Goal: Task Accomplishment & Management: Use online tool/utility

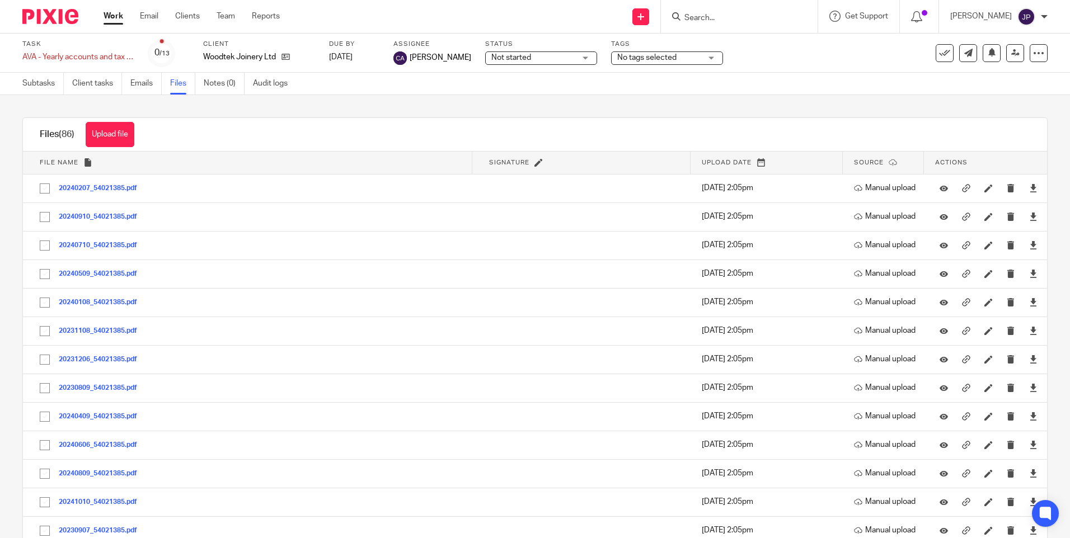
scroll to position [504, 0]
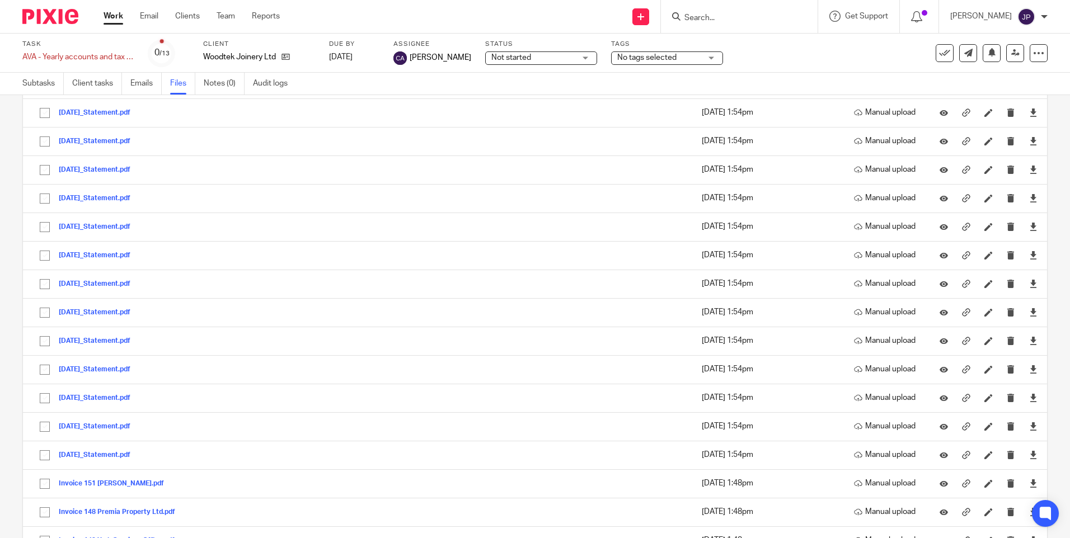
click at [734, 15] on input "Search" at bounding box center [733, 18] width 101 height 10
click at [34, 81] on link "Subtasks" at bounding box center [42, 84] width 41 height 22
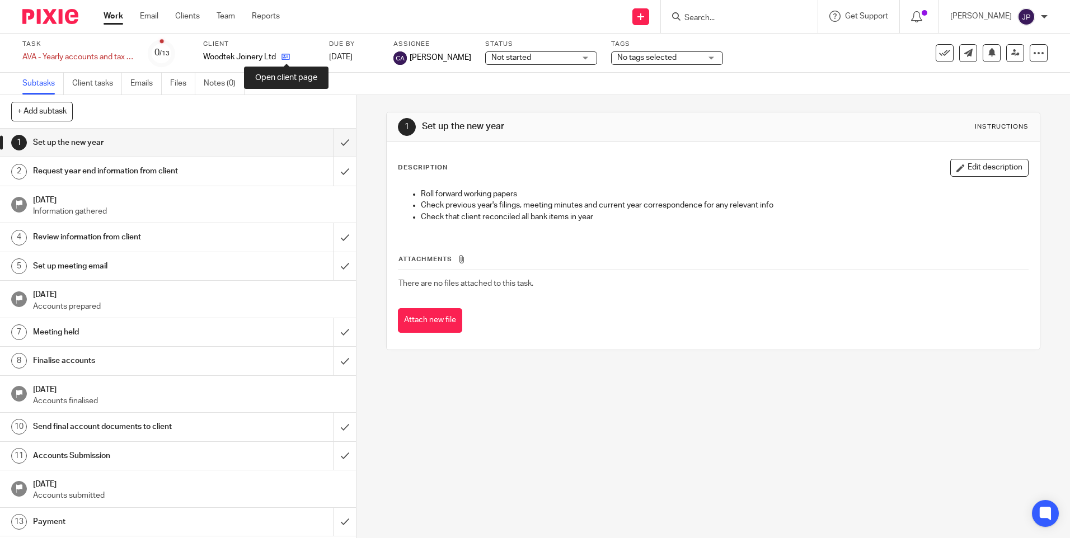
click at [286, 57] on icon at bounding box center [285, 57] width 8 height 8
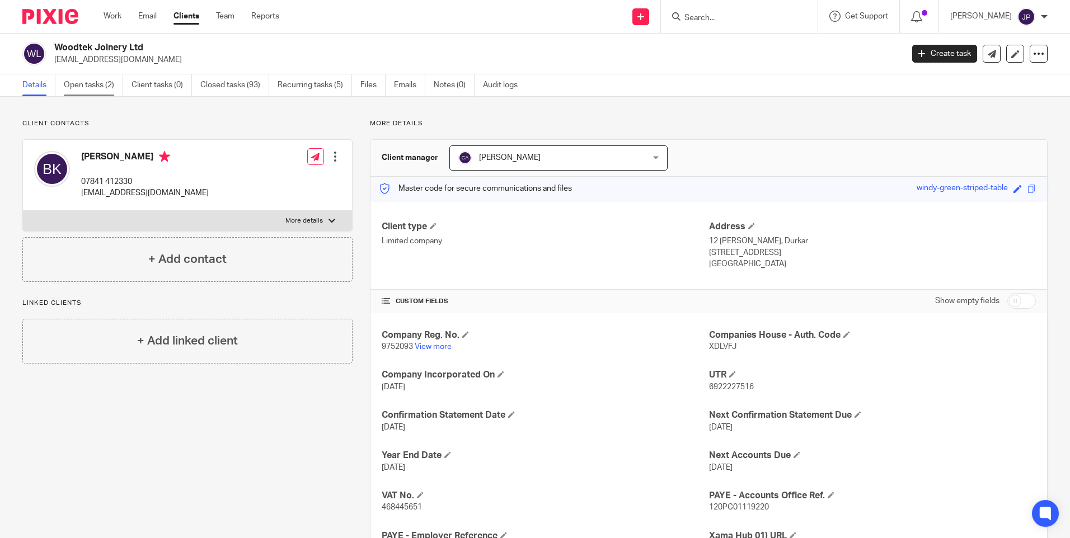
click at [96, 83] on link "Open tasks (2)" at bounding box center [93, 85] width 59 height 22
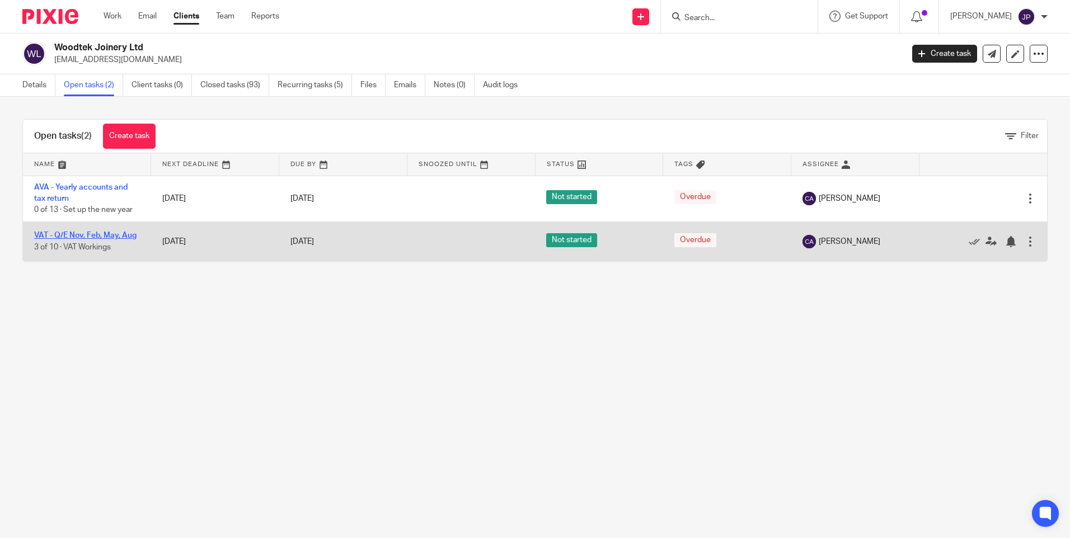
click at [93, 232] on link "VAT - Q/E Nov, Feb, May, Aug" at bounding box center [85, 236] width 102 height 8
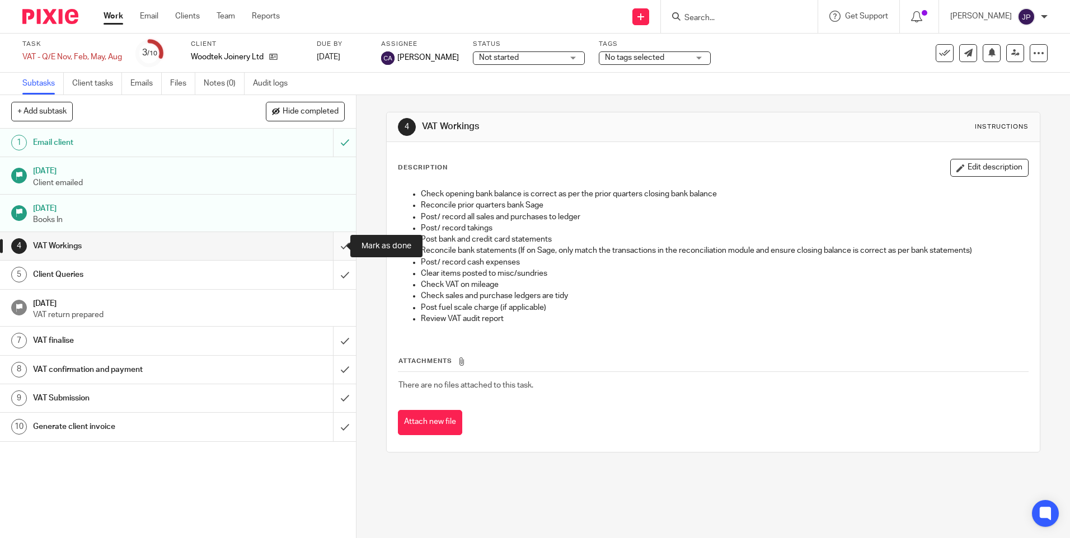
click at [330, 246] on input "submit" at bounding box center [178, 246] width 356 height 28
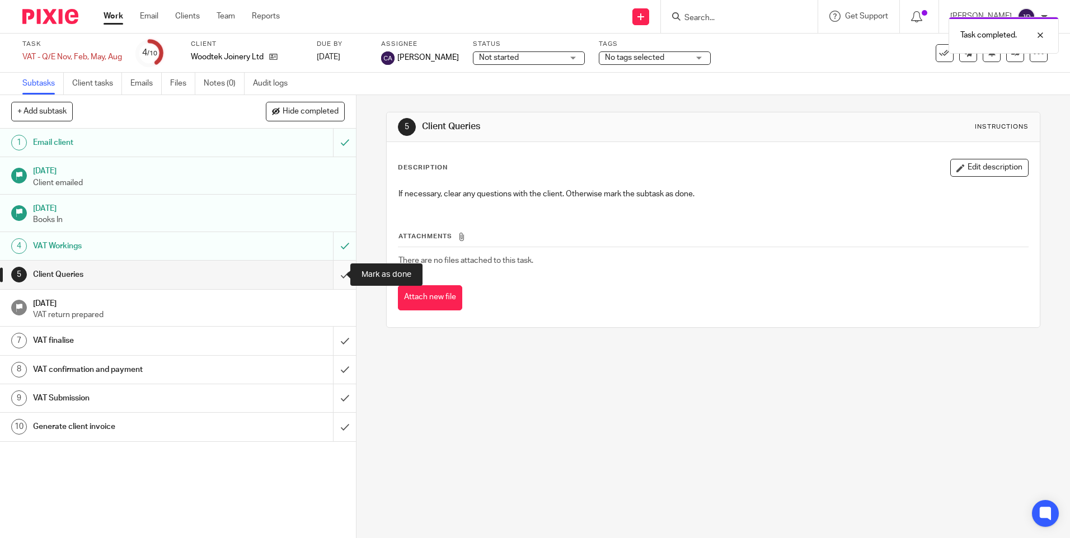
click at [335, 273] on input "submit" at bounding box center [178, 275] width 356 height 28
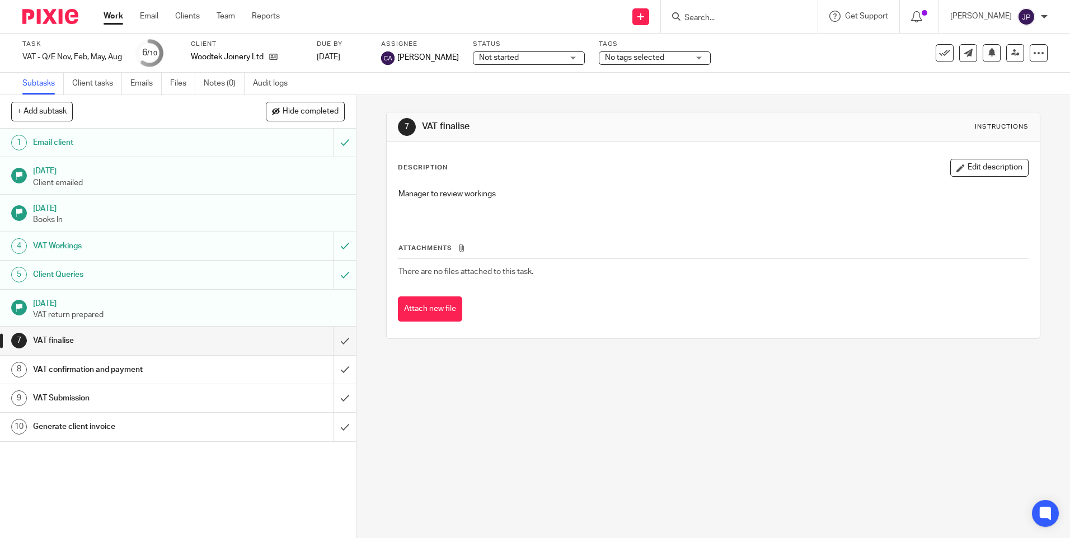
click at [50, 337] on h1 "VAT finalise" at bounding box center [129, 340] width 192 height 17
click at [64, 366] on h1 "VAT confirmation and payment" at bounding box center [129, 369] width 192 height 17
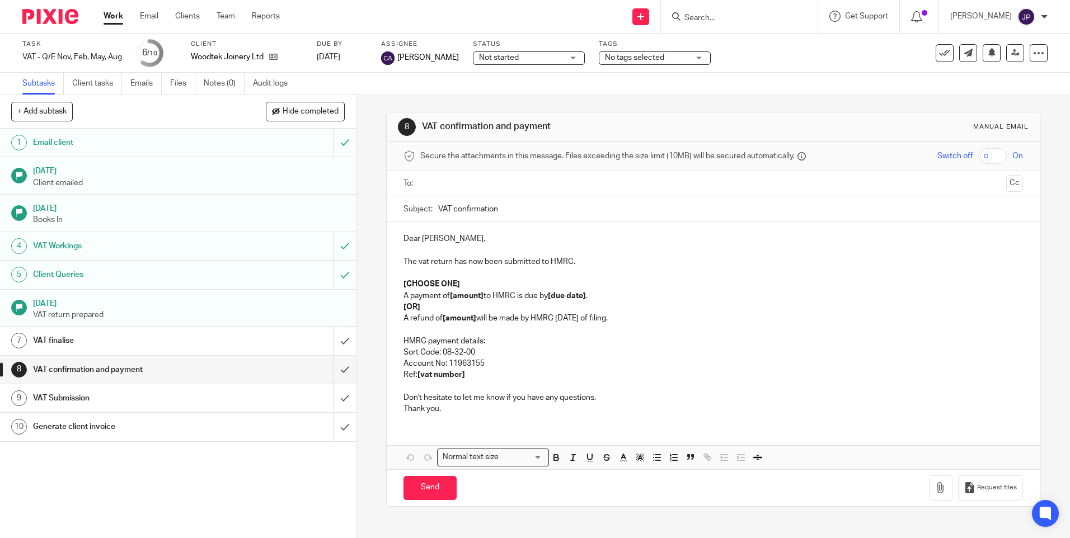
click at [442, 409] on p "Thank you." at bounding box center [712, 408] width 619 height 11
drag, startPoint x: 443, startPoint y: 410, endPoint x: 389, endPoint y: 400, distance: 54.7
click at [389, 400] on div "Dear [PERSON_NAME], The vat return has now been submitted to HMRC. [CHOOSE ONE]…" at bounding box center [713, 322] width 652 height 201
click at [535, 350] on p "Sort Code: 08-32-00" at bounding box center [712, 352] width 619 height 11
click at [440, 185] on input "text" at bounding box center [712, 183] width 577 height 13
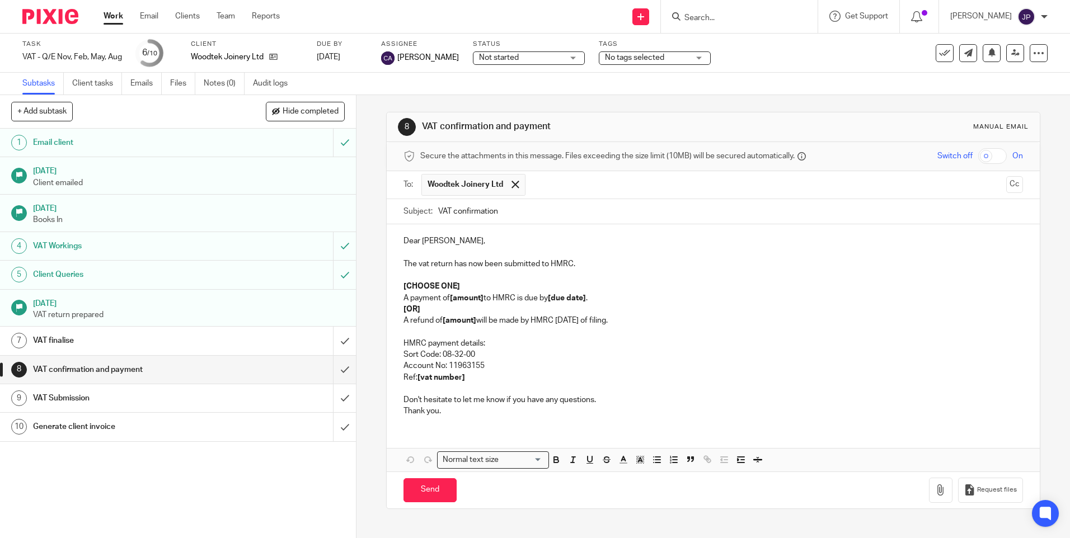
click at [630, 274] on p at bounding box center [712, 275] width 619 height 11
click at [489, 286] on p "[CHOOSE ONE]" at bounding box center [712, 286] width 619 height 11
click at [480, 286] on p "[CHOOSE ONE]" at bounding box center [712, 286] width 619 height 11
click at [426, 307] on p "[OR]" at bounding box center [712, 309] width 619 height 11
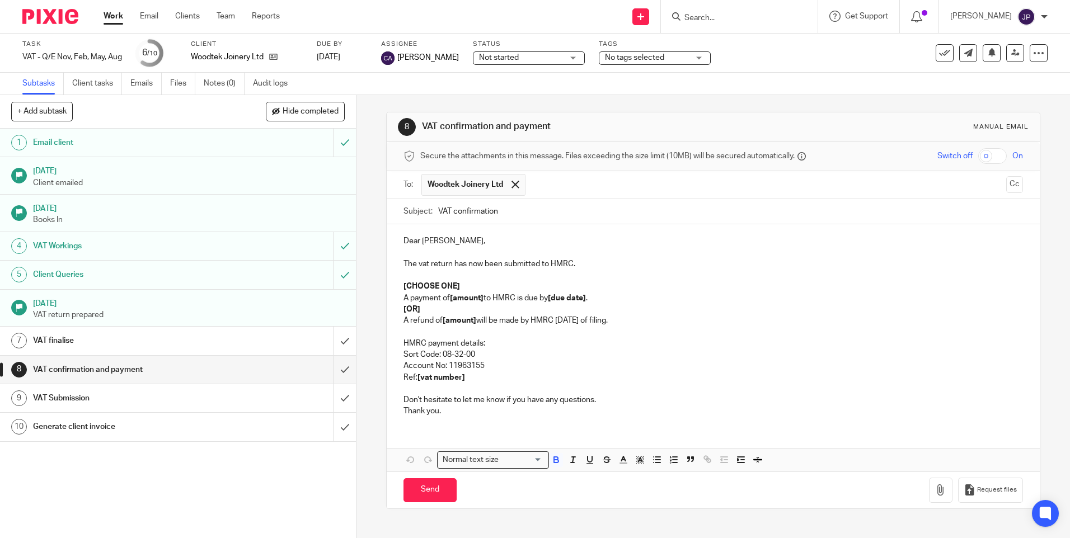
click at [403, 285] on strong "[CHOOSE ONE]" at bounding box center [431, 287] width 57 height 8
drag, startPoint x: 398, startPoint y: 284, endPoint x: 543, endPoint y: 305, distance: 145.9
click at [543, 305] on div "Dear Ben, The vat return has now been submitted to HMRC. [CHOOSE ONE] A payment…" at bounding box center [713, 324] width 652 height 201
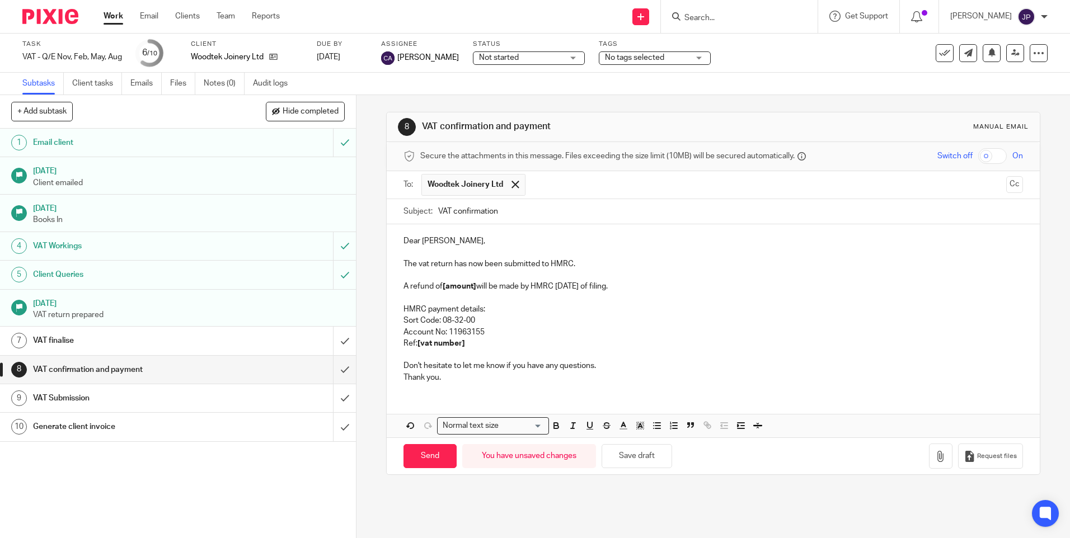
click at [475, 283] on p "A refund of [amount] will be made by HMRC within 6 weeks of filing." at bounding box center [712, 286] width 619 height 11
click at [461, 343] on strong "[vat number]" at bounding box center [441, 344] width 48 height 8
click at [405, 308] on p "HMRC payment details:" at bounding box center [712, 309] width 619 height 11
drag, startPoint x: 402, startPoint y: 307, endPoint x: 496, endPoint y: 339, distance: 99.1
click at [496, 339] on div "Dear Ben, The vat return has now been submitted to HMRC. A refund of £6547.41 w…" at bounding box center [713, 307] width 652 height 167
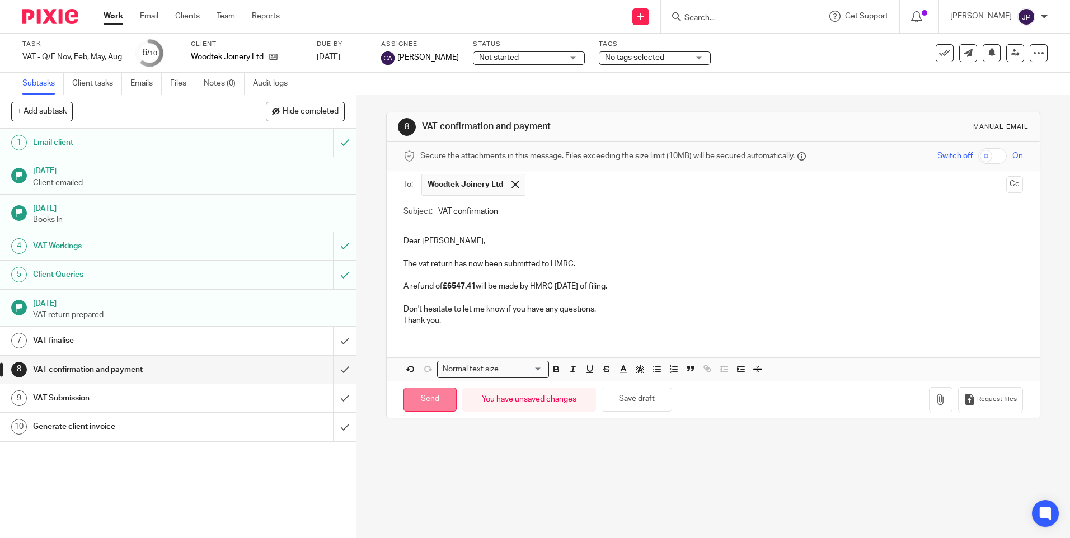
click at [426, 396] on input "Send" at bounding box center [429, 400] width 53 height 24
type input "Sent"
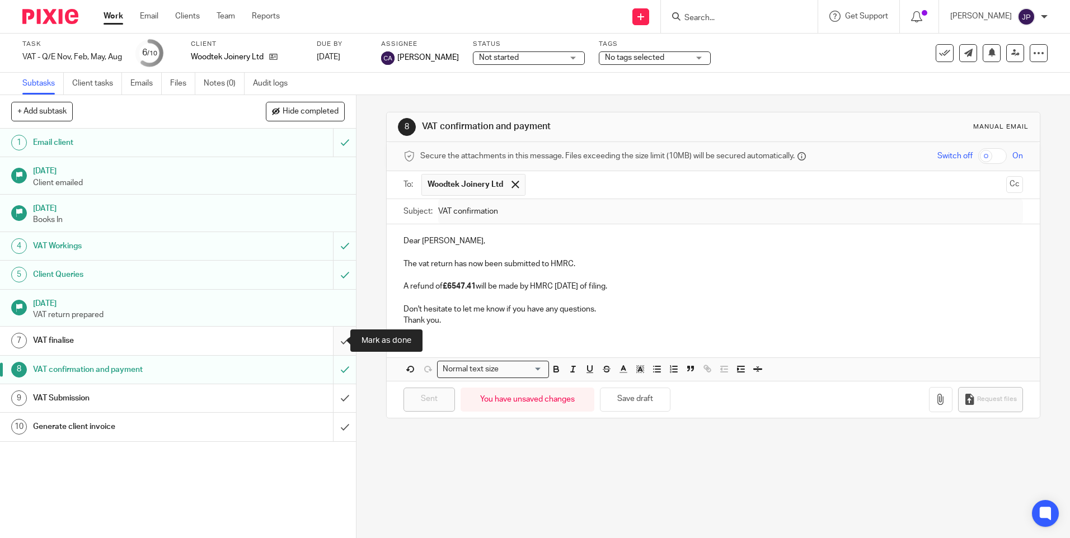
click at [334, 342] on input "submit" at bounding box center [178, 341] width 356 height 28
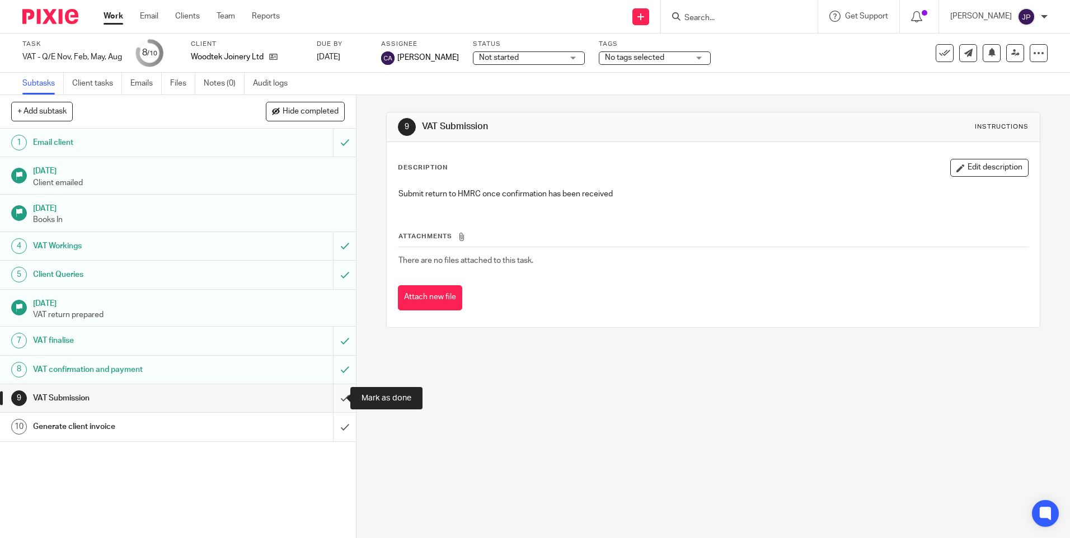
click at [332, 398] on input "submit" at bounding box center [178, 398] width 356 height 28
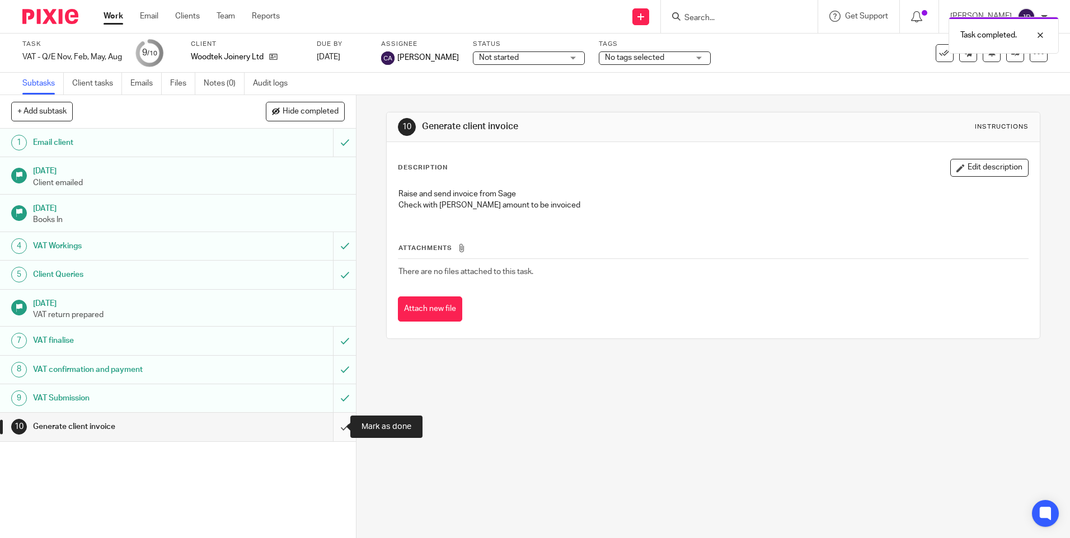
click at [335, 426] on input "submit" at bounding box center [178, 427] width 356 height 28
